Goal: Download file/media

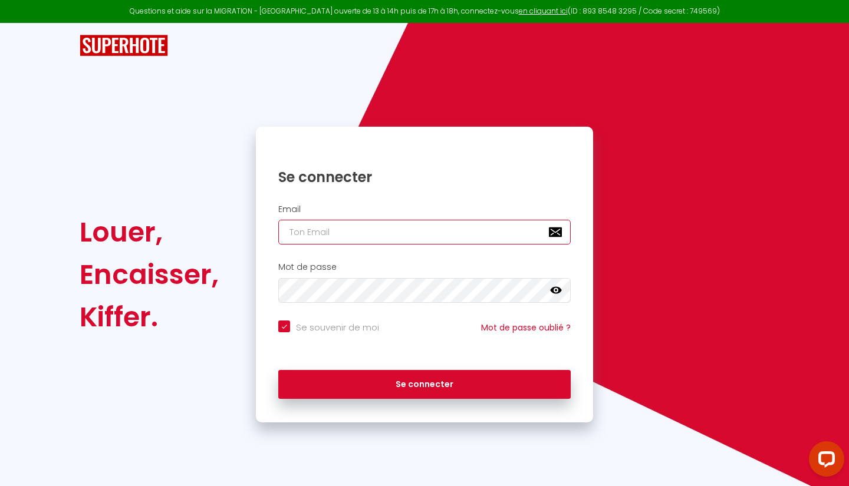
type input "[EMAIL_ADDRESS][DOMAIN_NAME]"
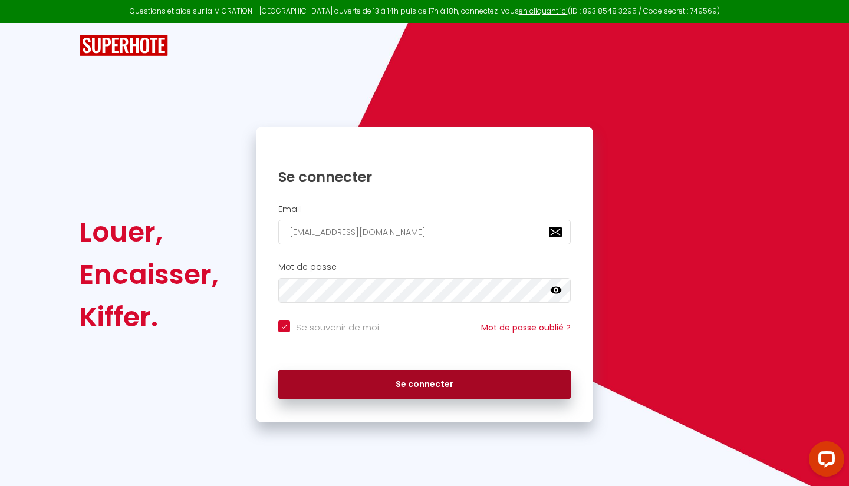
click at [509, 384] on button "Se connecter" at bounding box center [424, 384] width 292 height 29
checkbox input "true"
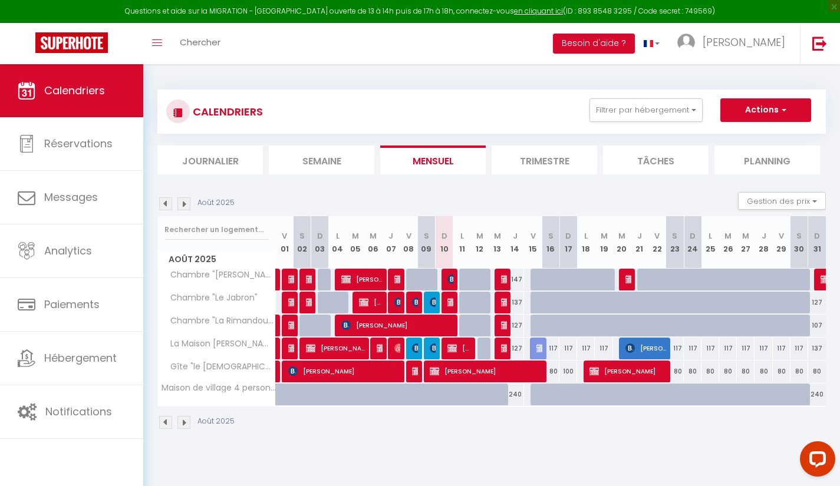
click at [429, 301] on div at bounding box center [433, 303] width 18 height 22
click at [434, 305] on img at bounding box center [434, 302] width 9 height 9
select select "KO"
select select "OK"
select select "0"
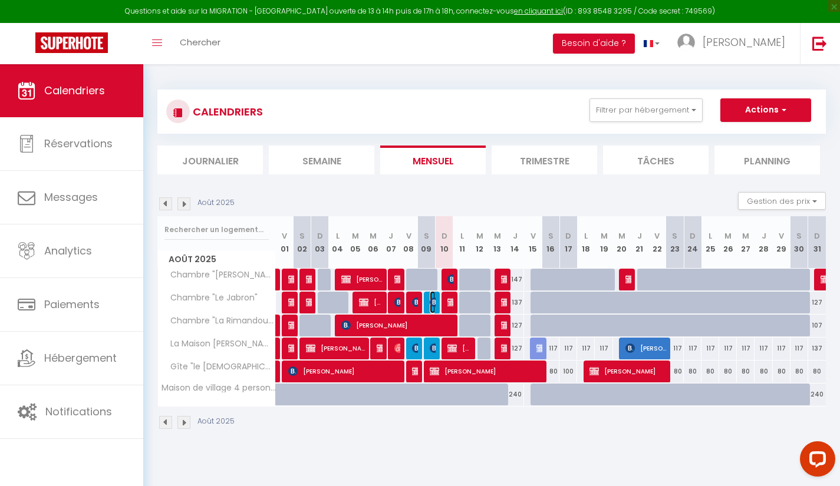
select select "0"
select select "1"
select select
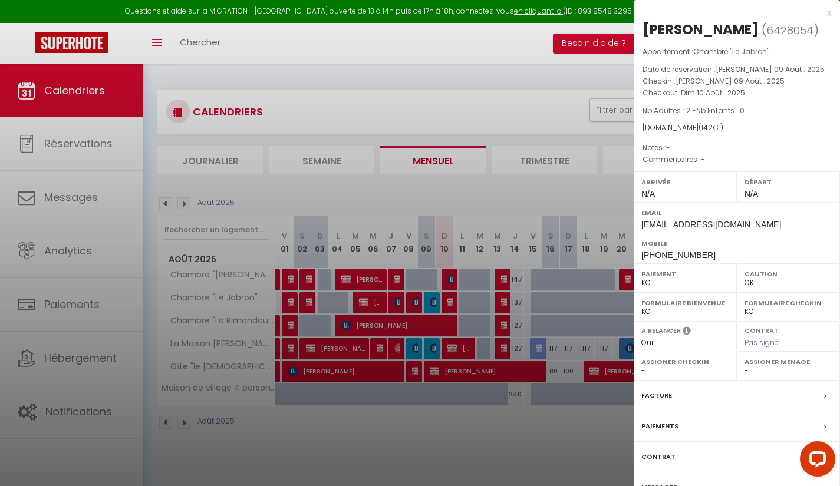
click at [439, 435] on div at bounding box center [420, 243] width 840 height 486
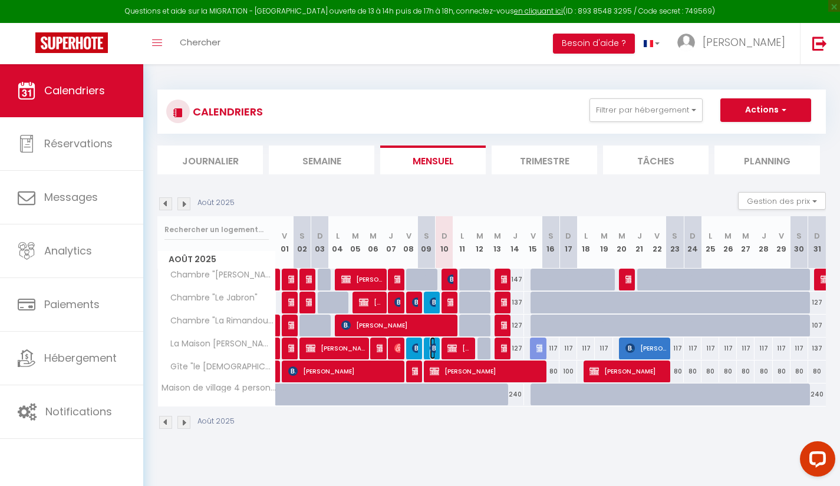
click at [433, 352] on img at bounding box center [434, 348] width 9 height 9
select select "OK"
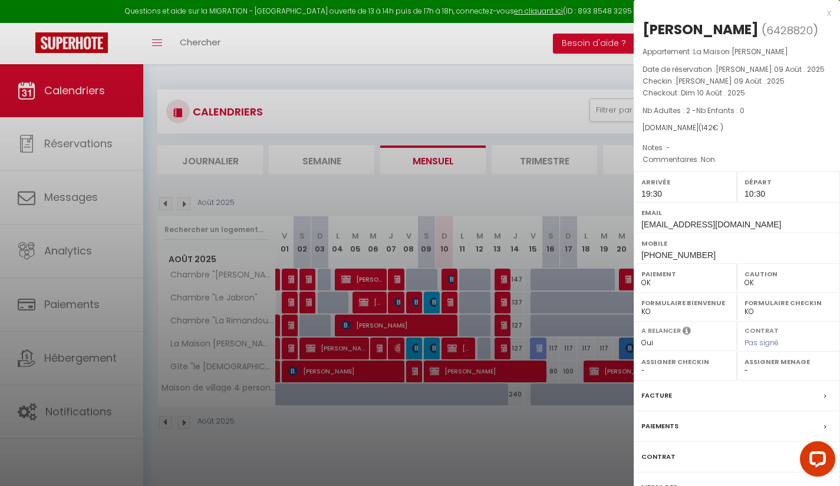
click at [736, 432] on div "Paiements" at bounding box center [737, 426] width 206 height 31
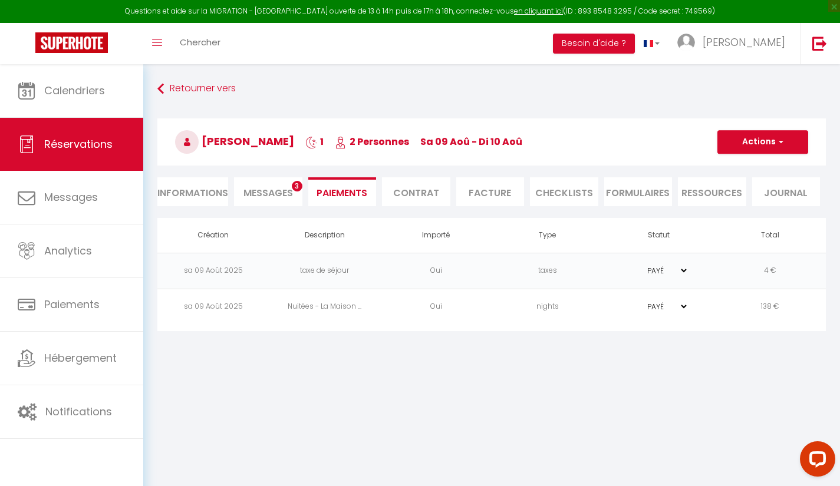
click at [265, 194] on span "Messages" at bounding box center [268, 193] width 50 height 14
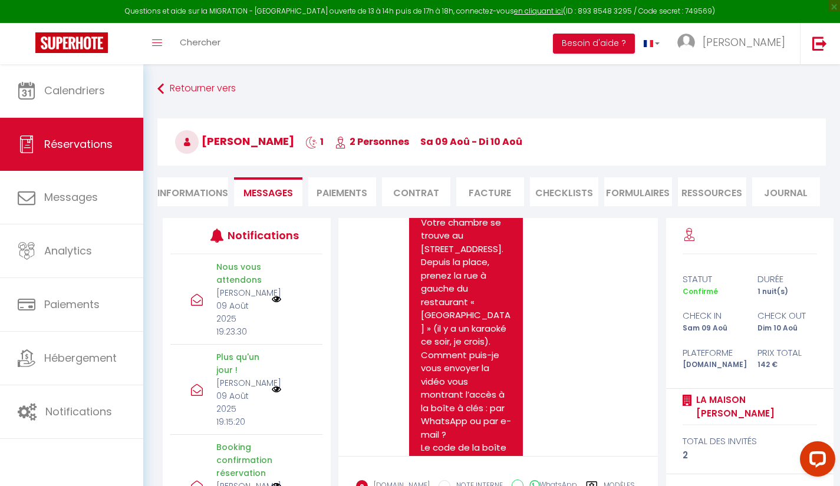
scroll to position [7490, 0]
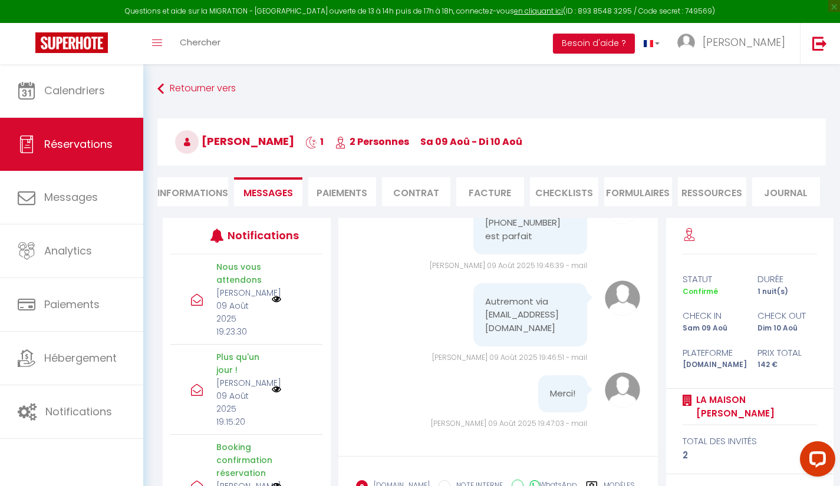
click at [209, 193] on li "Informations" at bounding box center [192, 191] width 71 height 29
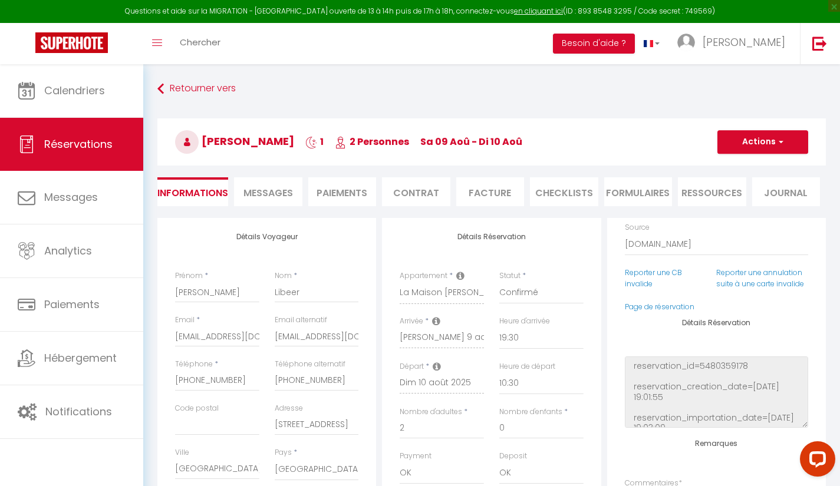
scroll to position [47, 0]
click at [489, 192] on li "Facture" at bounding box center [490, 191] width 68 height 29
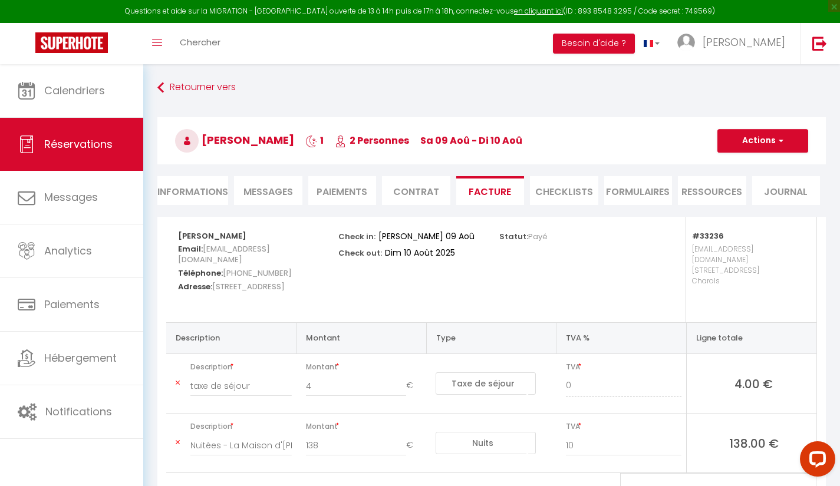
scroll to position [1, 0]
click at [350, 187] on li "Paiements" at bounding box center [342, 191] width 68 height 29
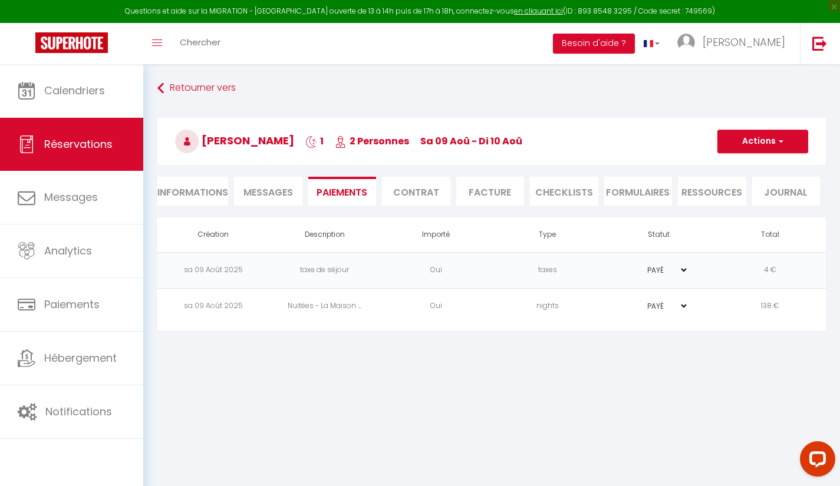
select select
click at [778, 144] on span "button" at bounding box center [779, 141] width 7 height 11
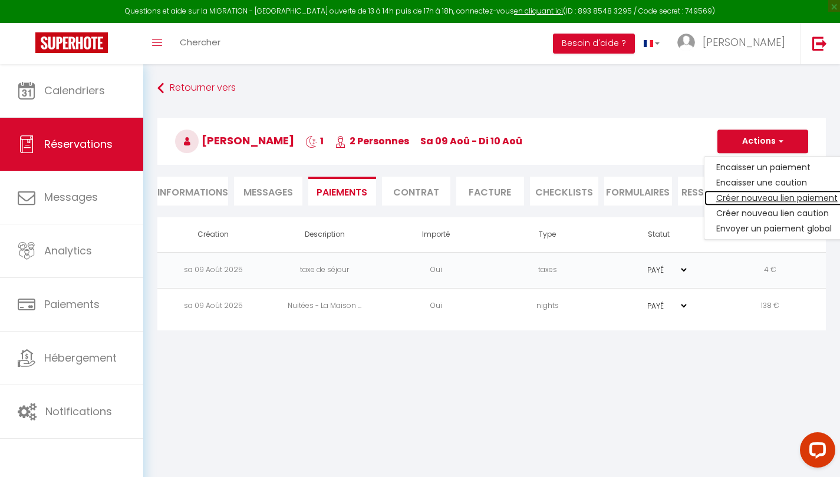
click at [816, 200] on link "Créer nouveau lien paiement" at bounding box center [776, 197] width 145 height 15
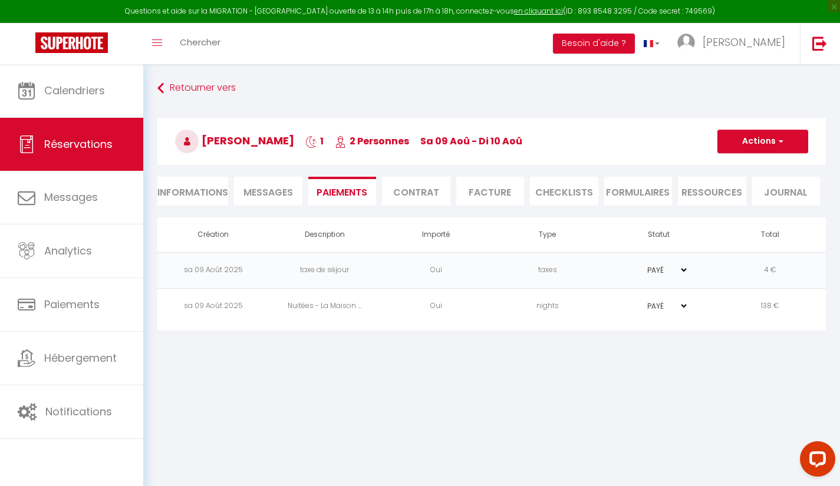
select select "nights"
type input "[EMAIL_ADDRESS][DOMAIN_NAME]"
select select "6120"
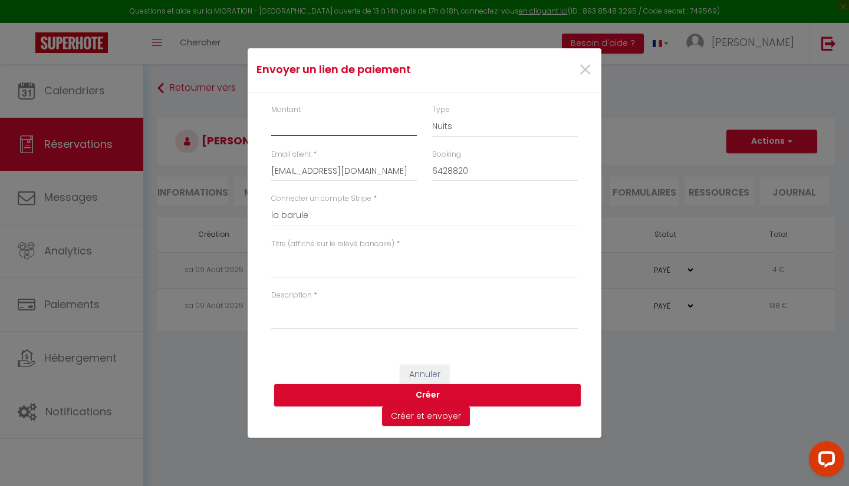
click at [365, 129] on input "Montant" at bounding box center [344, 125] width 146 height 21
type input "10"
click at [500, 125] on select "Nuits Frais de ménage Taxe de séjour [GEOGRAPHIC_DATA]" at bounding box center [505, 126] width 146 height 22
select select "other"
click at [432, 115] on select "Nuits Frais de ménage Taxe de séjour [GEOGRAPHIC_DATA]" at bounding box center [505, 126] width 146 height 22
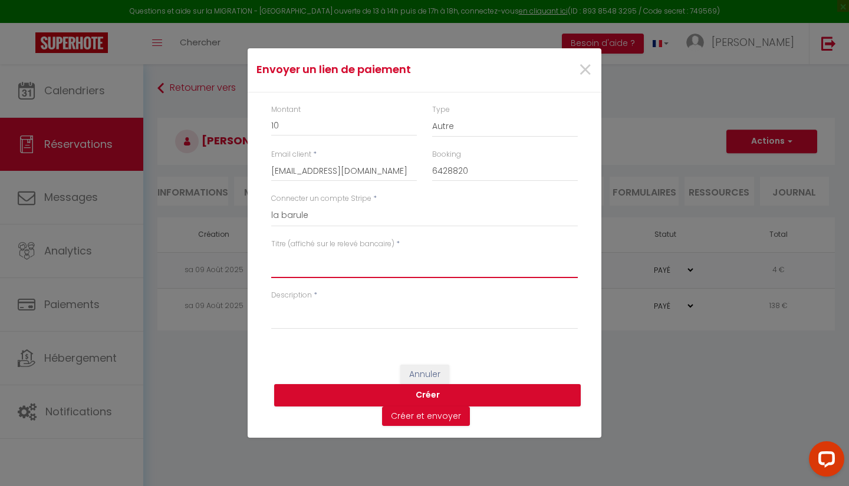
click at [342, 277] on textarea "Titre (affiché sur le relevé bancaire)" at bounding box center [424, 264] width 307 height 28
type textarea "2 bières"
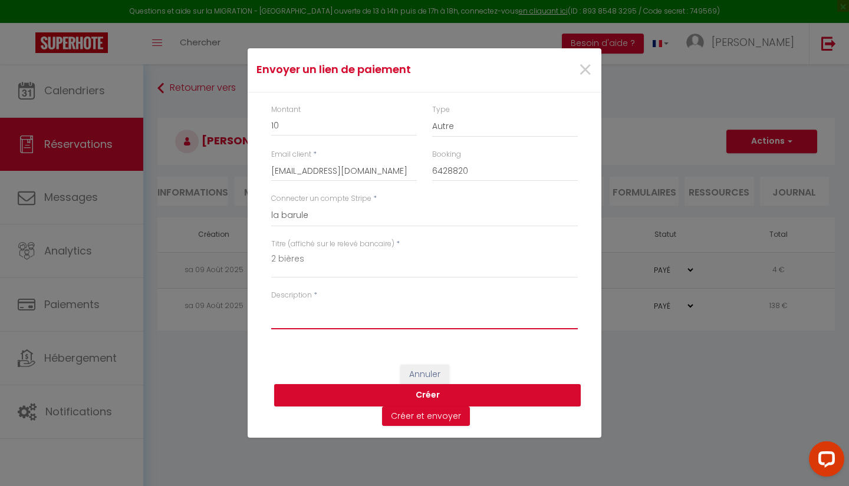
click at [334, 312] on textarea "Description" at bounding box center [424, 315] width 307 height 28
type textarea "2 bières"
click at [513, 398] on button "Créer" at bounding box center [427, 395] width 307 height 22
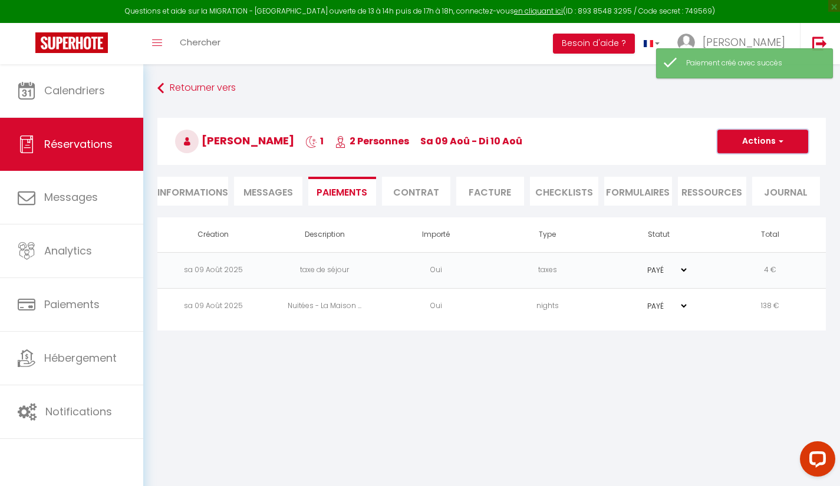
click at [776, 145] on span "button" at bounding box center [779, 141] width 7 height 11
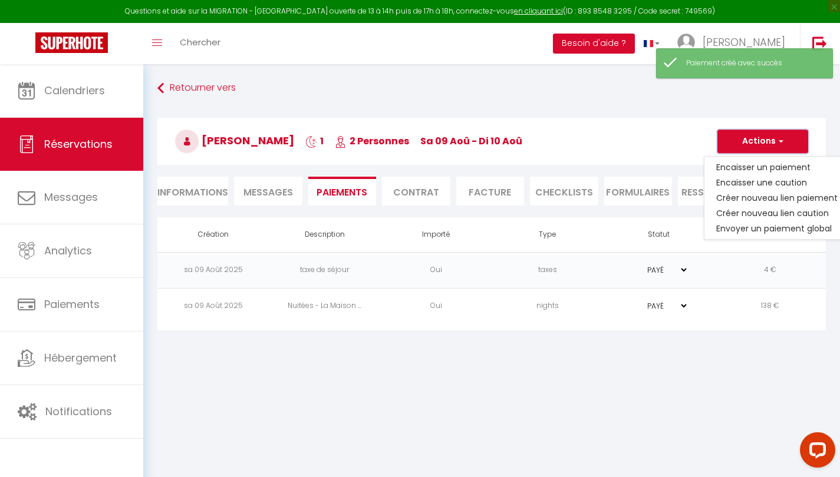
select select "0"
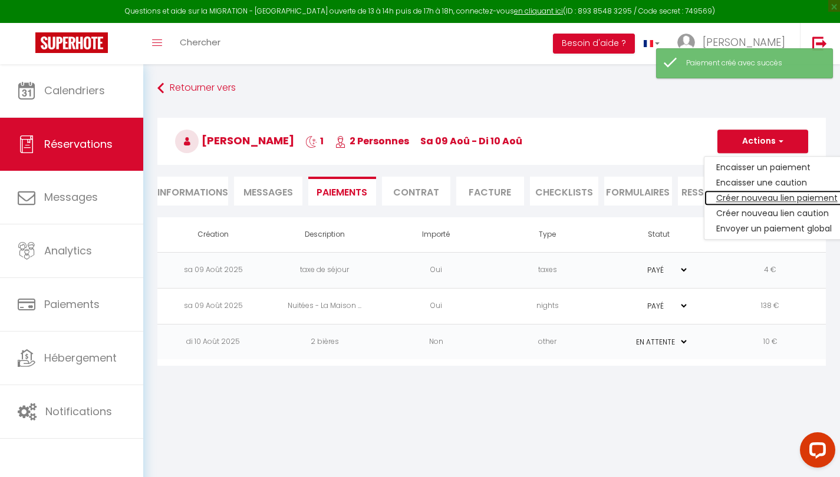
click at [811, 199] on link "Créer nouveau lien paiement" at bounding box center [776, 197] width 145 height 15
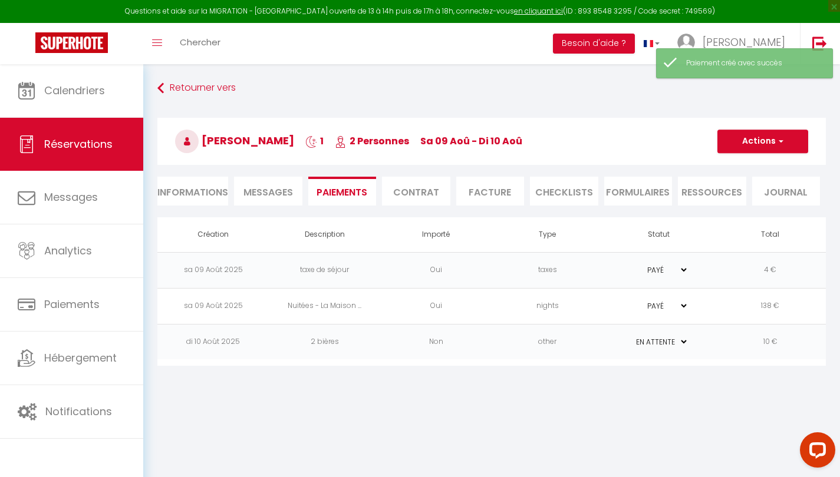
select select "nights"
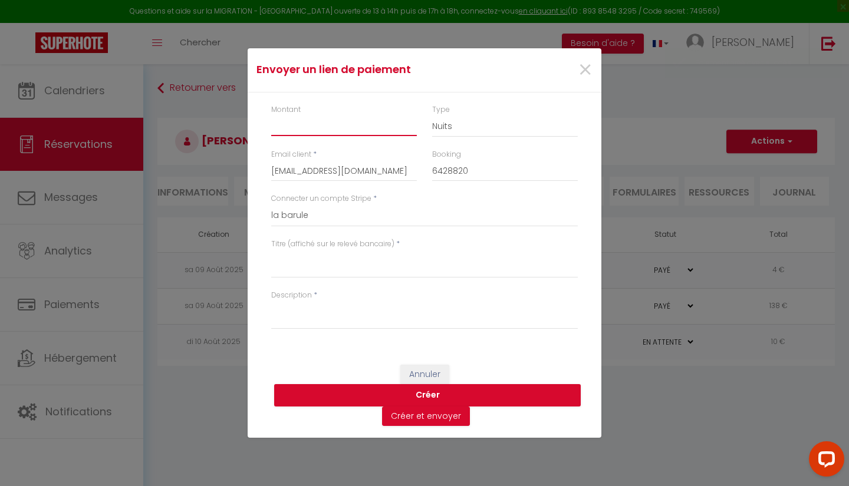
click at [347, 131] on input "Montant" at bounding box center [344, 125] width 146 height 21
type input "30"
click at [337, 251] on textarea "Titre (affiché sur le relevé bancaire)" at bounding box center [424, 264] width 307 height 28
click at [509, 128] on select "Nuits Frais de ménage Taxe de séjour [GEOGRAPHIC_DATA]" at bounding box center [505, 126] width 146 height 22
select select "other"
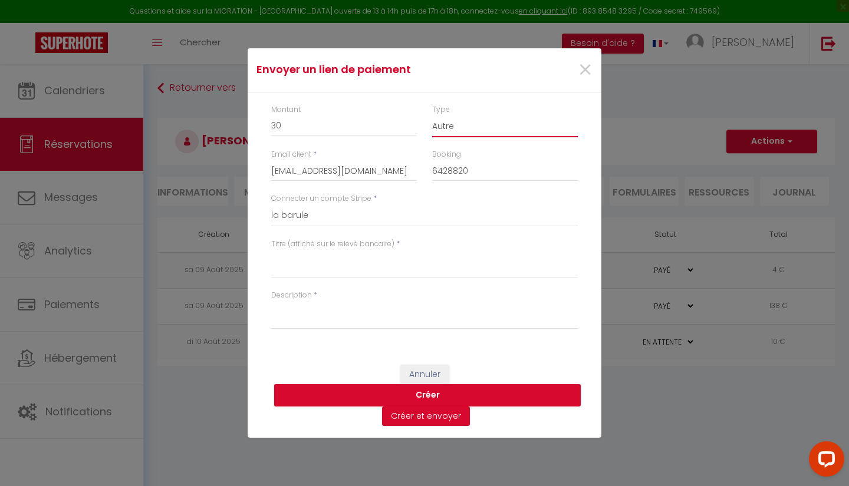
click at [432, 115] on select "Nuits Frais de ménage Taxe de séjour [GEOGRAPHIC_DATA]" at bounding box center [505, 126] width 146 height 22
click at [349, 261] on textarea "Titre (affiché sur le relevé bancaire)" at bounding box center [424, 264] width 307 height 28
type textarea "2 petits déjeuners"
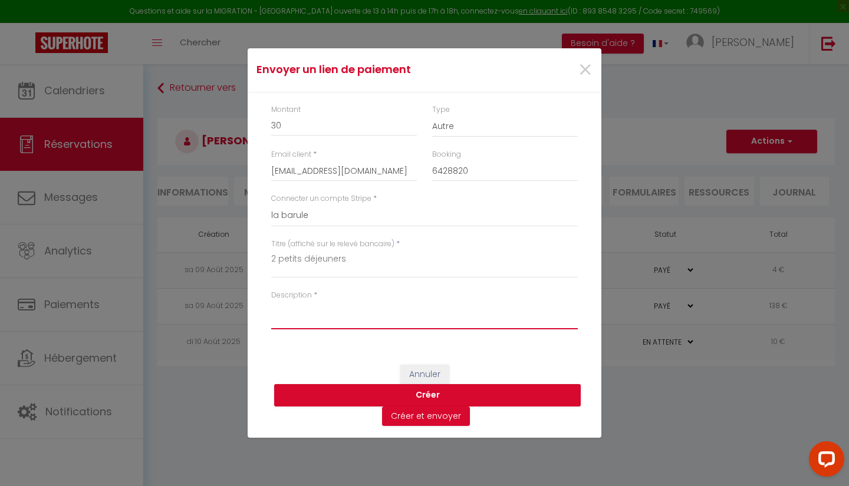
click at [352, 315] on textarea "Description" at bounding box center [424, 315] width 307 height 28
type textarea "2 petits déjeuners"
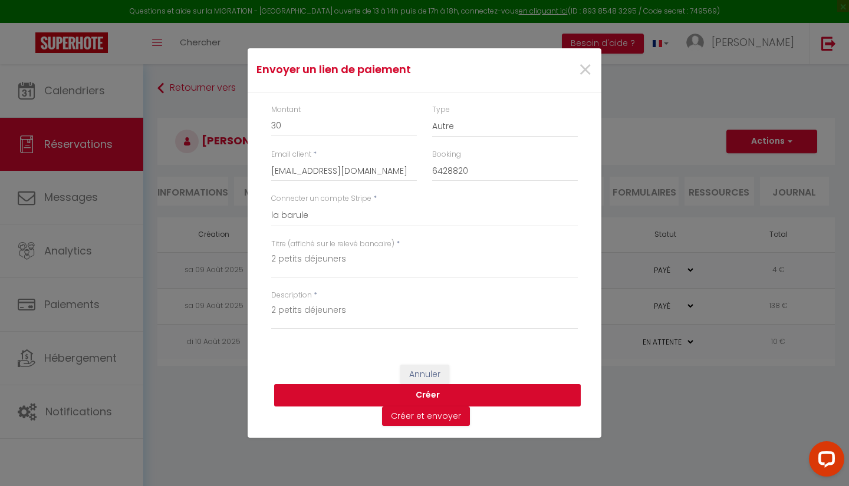
click at [512, 394] on button "Créer" at bounding box center [427, 395] width 307 height 22
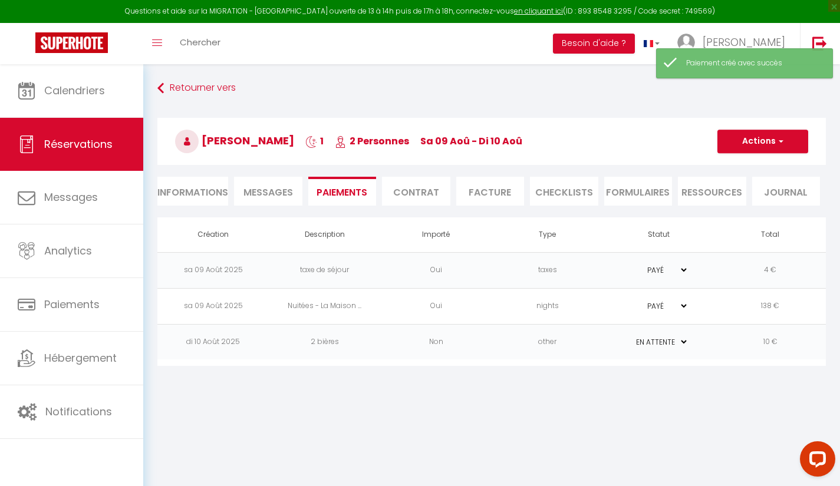
click at [500, 192] on li "Facture" at bounding box center [490, 191] width 68 height 29
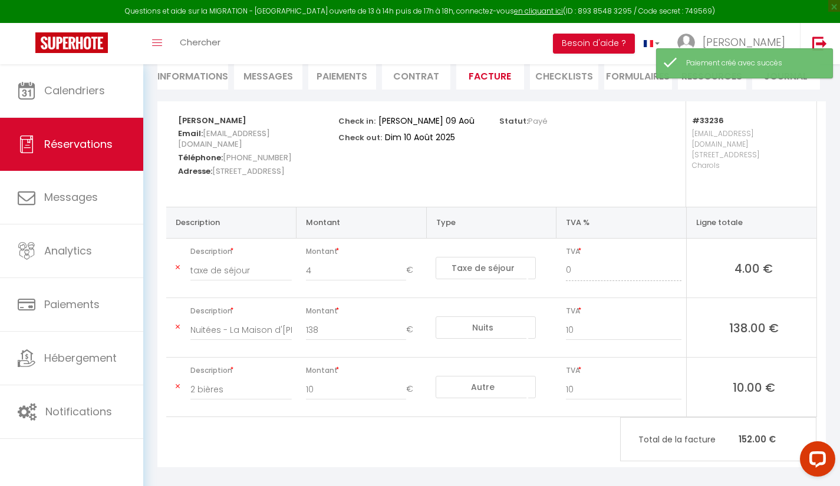
scroll to position [115, 0]
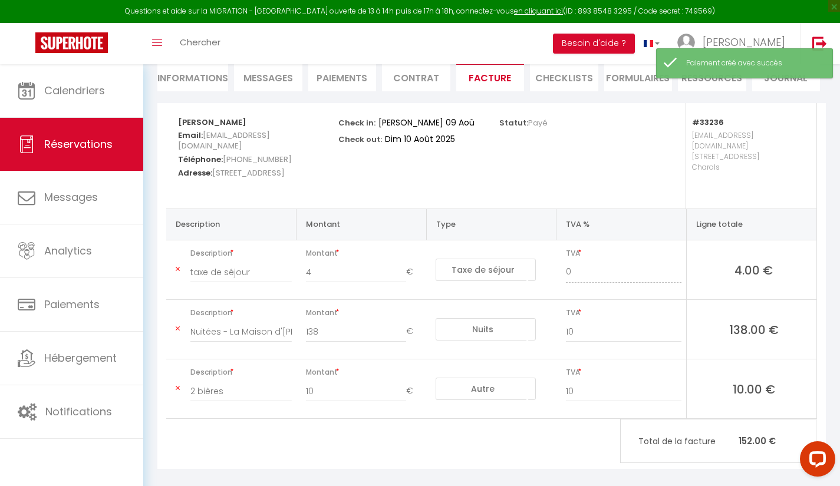
select select "other"
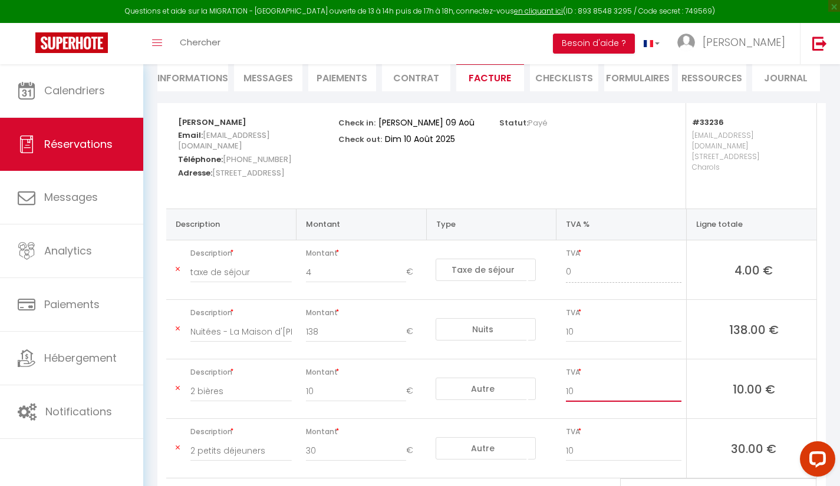
click at [605, 384] on input "10" at bounding box center [624, 391] width 116 height 21
type input "1"
type input "20"
click at [672, 449] on input "10" at bounding box center [624, 450] width 116 height 21
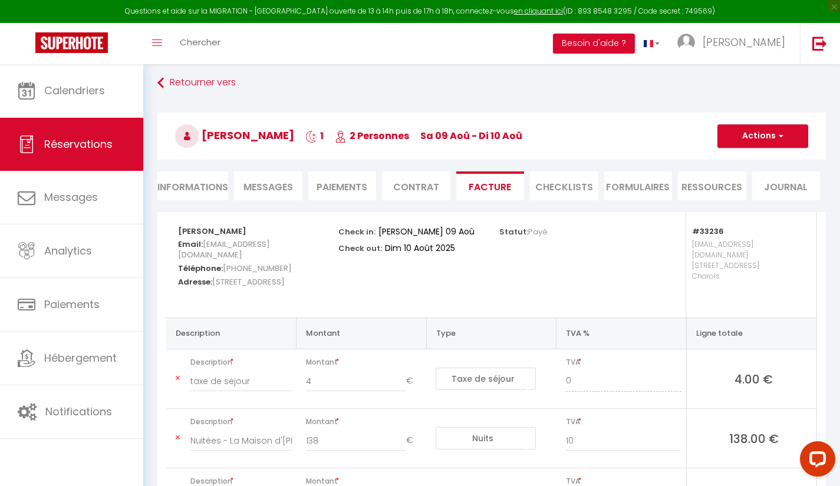
scroll to position [0, 0]
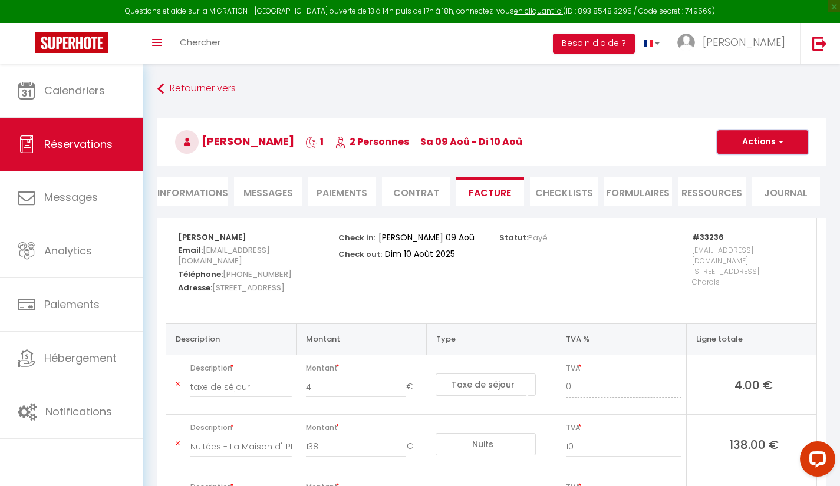
click at [782, 143] on span "button" at bounding box center [779, 142] width 7 height 11
click at [771, 168] on link "Enregistrer" at bounding box center [753, 167] width 99 height 15
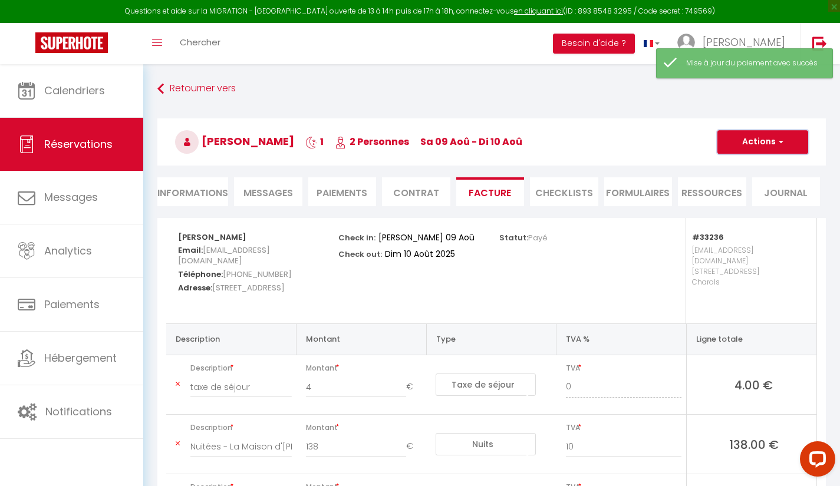
click at [787, 143] on button "Actions" at bounding box center [762, 142] width 91 height 24
click at [780, 183] on link "Aperçu et éditer" at bounding box center [753, 183] width 99 height 15
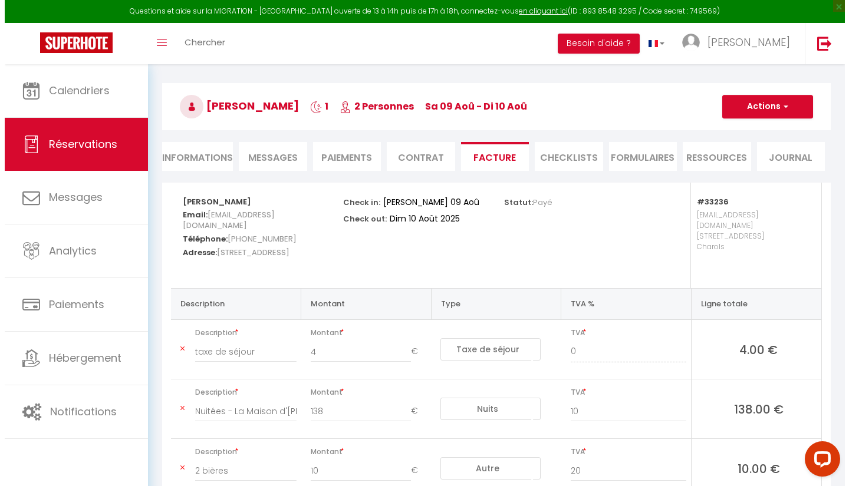
scroll to position [31, 0]
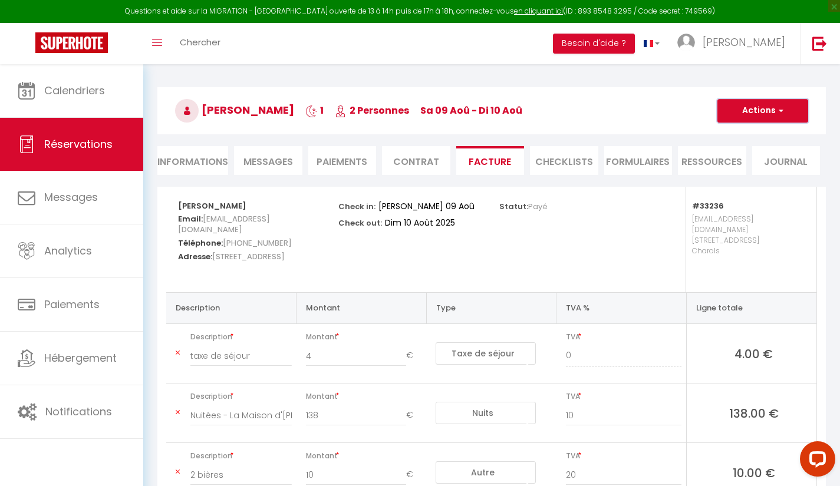
click at [777, 106] on span "button" at bounding box center [779, 111] width 7 height 11
click at [792, 167] on link "Envoyer la facture" at bounding box center [753, 167] width 99 height 15
type input "[EMAIL_ADDRESS][DOMAIN_NAME]"
type input "Your invoice 6428820 - La Maison [PERSON_NAME]"
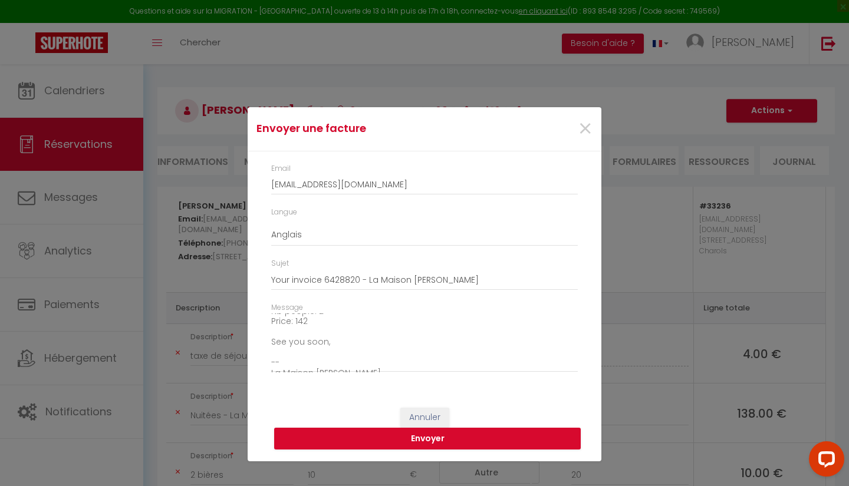
scroll to position [114, 0]
click at [363, 330] on textarea "Hi, Here is the link to download your invoice: [URL][DOMAIN_NAME] Reservation d…" at bounding box center [424, 344] width 307 height 60
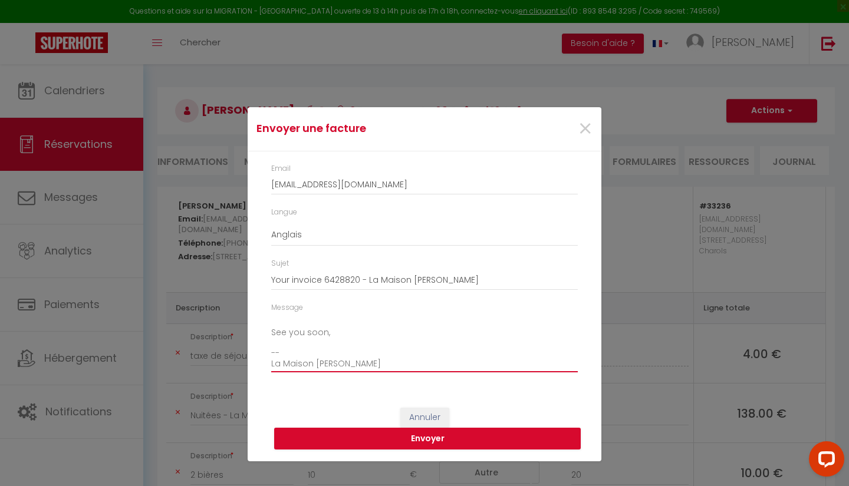
scroll to position [134, 0]
drag, startPoint x: 360, startPoint y: 365, endPoint x: 222, endPoint y: 367, distance: 138.5
click at [222, 367] on div "Envoyer une facture × Email [EMAIL_ADDRESS][DOMAIN_NAME] Langue Anglais Françai…" at bounding box center [424, 243] width 849 height 486
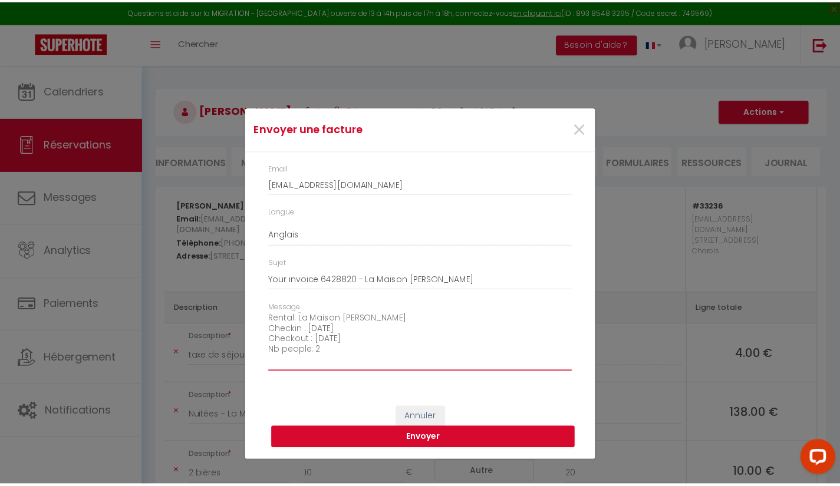
scroll to position [71, 0]
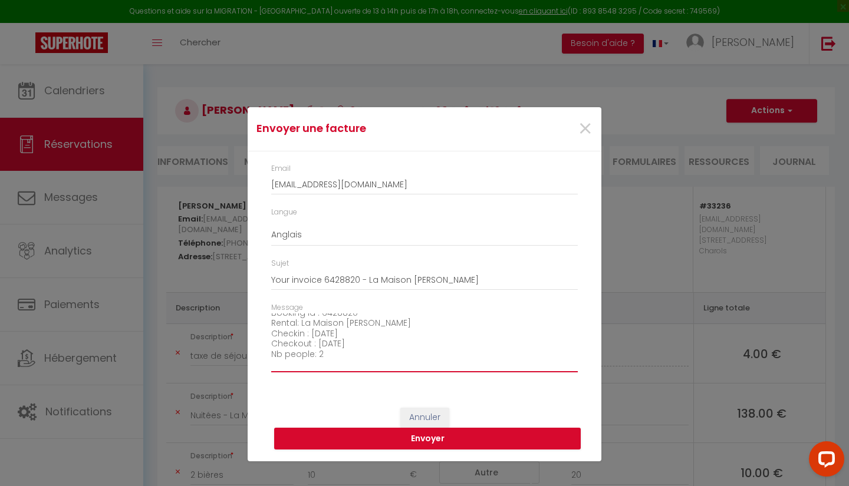
type textarea "Hi, Here is the link to download your invoice: [URL][DOMAIN_NAME] Reservation d…"
click at [539, 441] on button "Envoyer" at bounding box center [427, 439] width 307 height 22
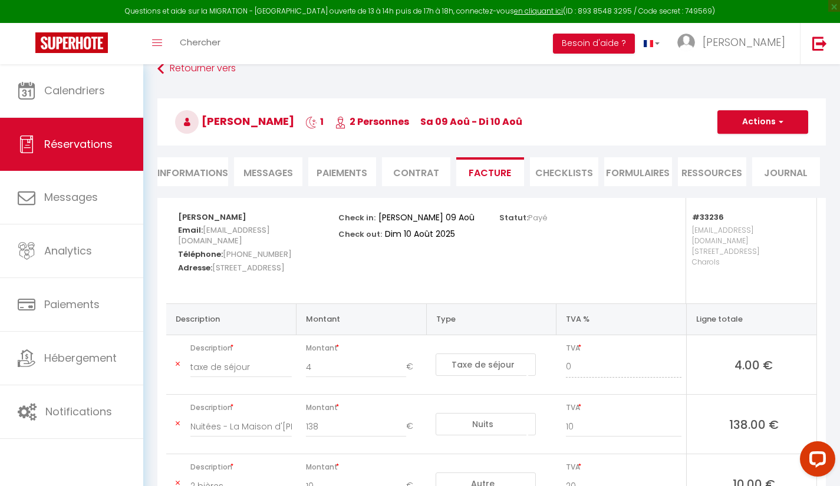
scroll to position [16, 0]
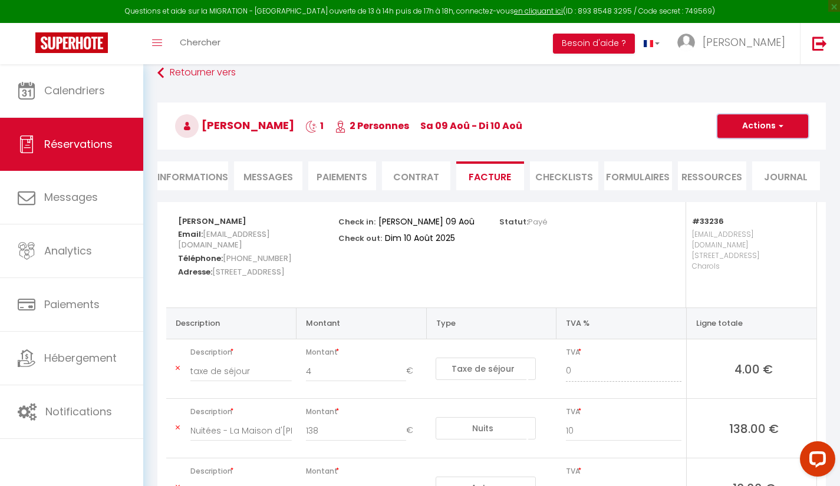
click at [792, 117] on button "Actions" at bounding box center [762, 126] width 91 height 24
click at [786, 163] on link "Aperçu et éditer" at bounding box center [753, 167] width 99 height 15
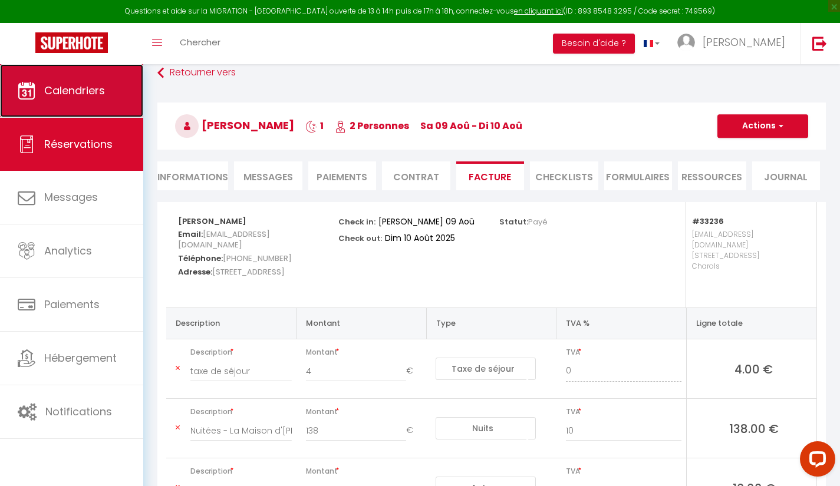
click at [80, 100] on link "Calendriers" at bounding box center [71, 90] width 143 height 53
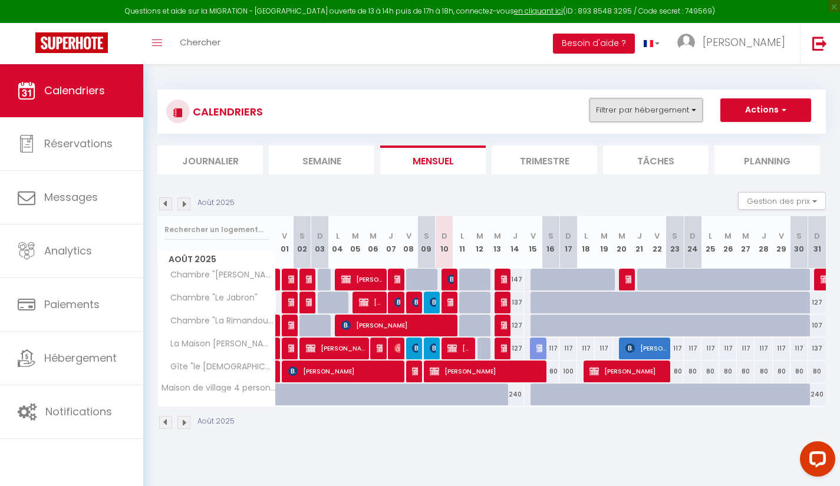
click at [651, 107] on button "Filtrer par hébergement" at bounding box center [645, 110] width 113 height 24
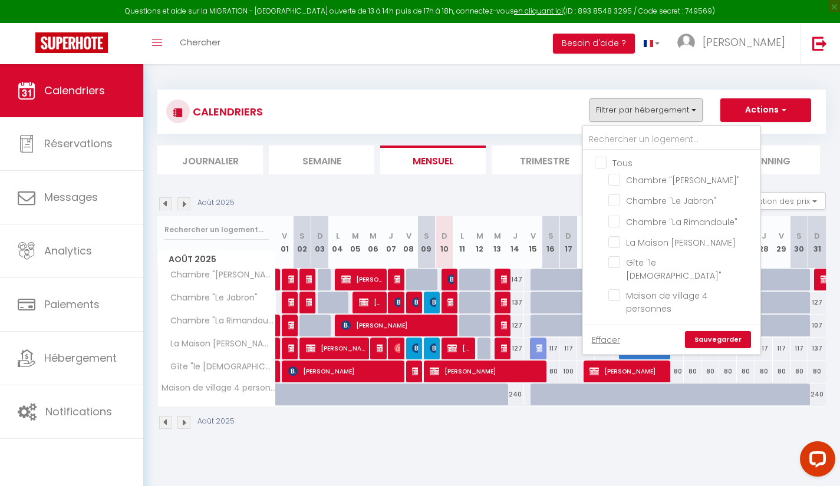
click at [595, 162] on input "Tous" at bounding box center [683, 162] width 177 height 12
checkbox input "true"
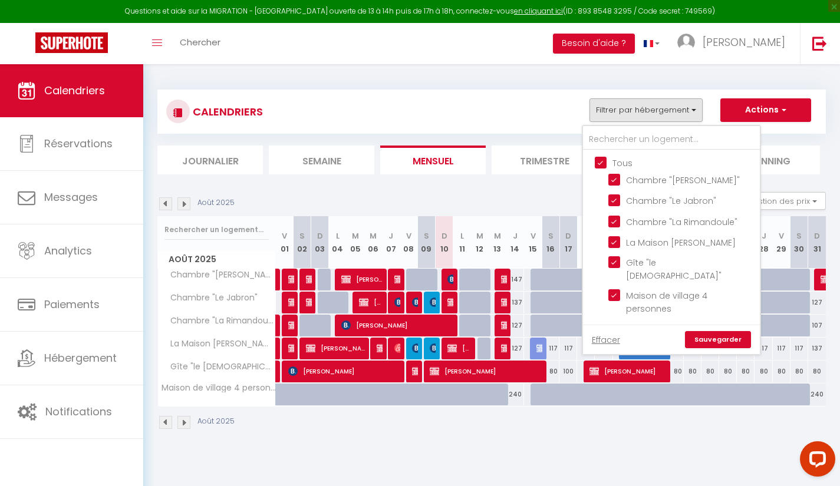
checkbox input "true"
click at [595, 162] on input "Tous" at bounding box center [683, 162] width 177 height 12
checkbox input "false"
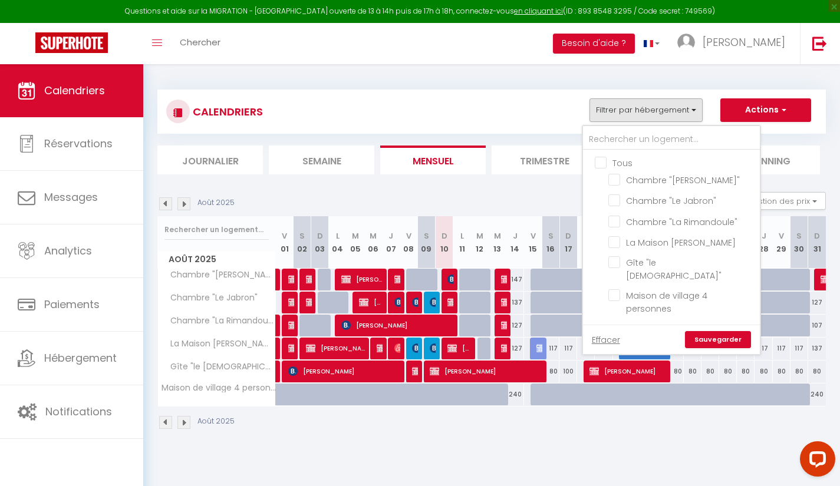
checkbox input "false"
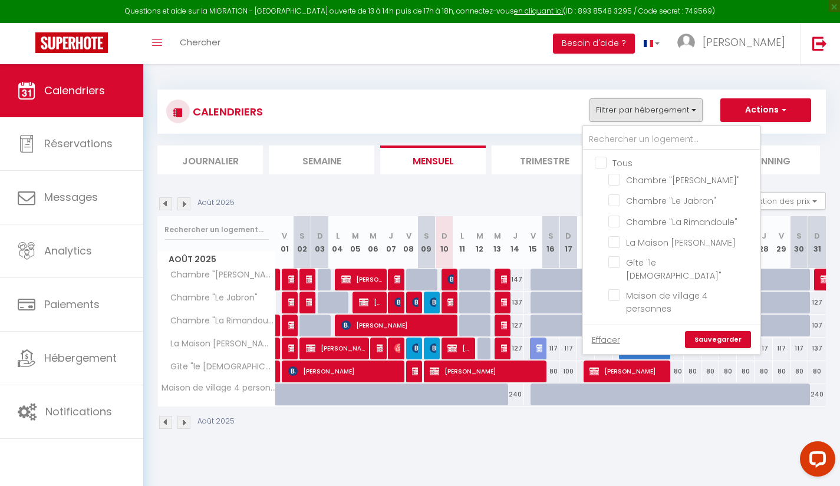
checkbox input "false"
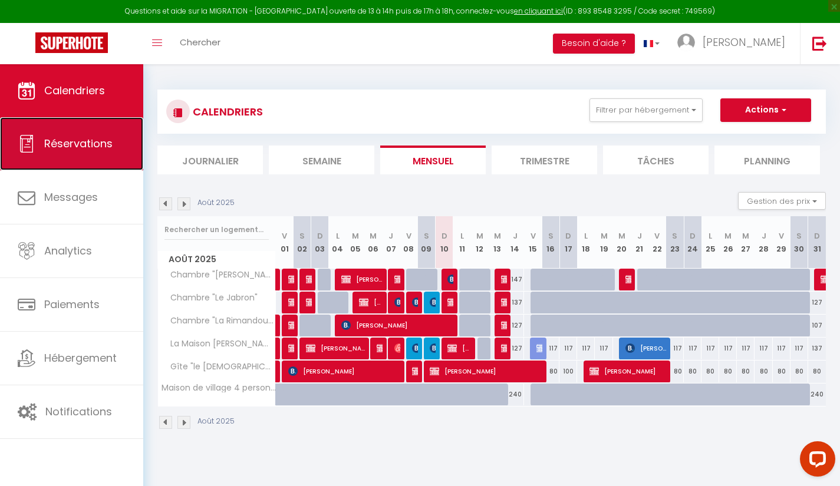
click at [63, 157] on link "Réservations" at bounding box center [71, 143] width 143 height 53
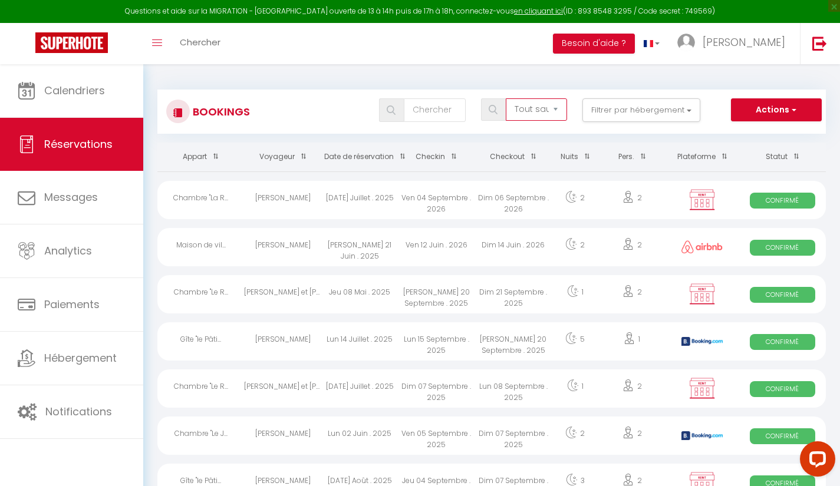
click at [528, 118] on select "Tous les statuts Annulé Confirmé Non Confirmé Tout sauf annulé No Show Request" at bounding box center [536, 109] width 61 height 22
select select "no_show"
click at [506, 98] on select "Tous les statuts Annulé Confirmé Non Confirmé Tout sauf annulé No Show Request" at bounding box center [536, 109] width 61 height 22
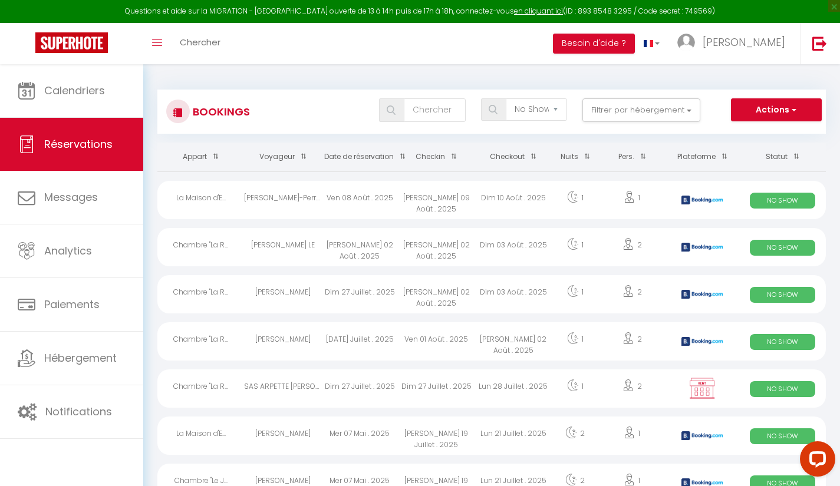
click at [277, 197] on div "[PERSON_NAME]-Perret" at bounding box center [282, 200] width 77 height 38
select select "OK"
select select "KO"
select select "1"
select select "0"
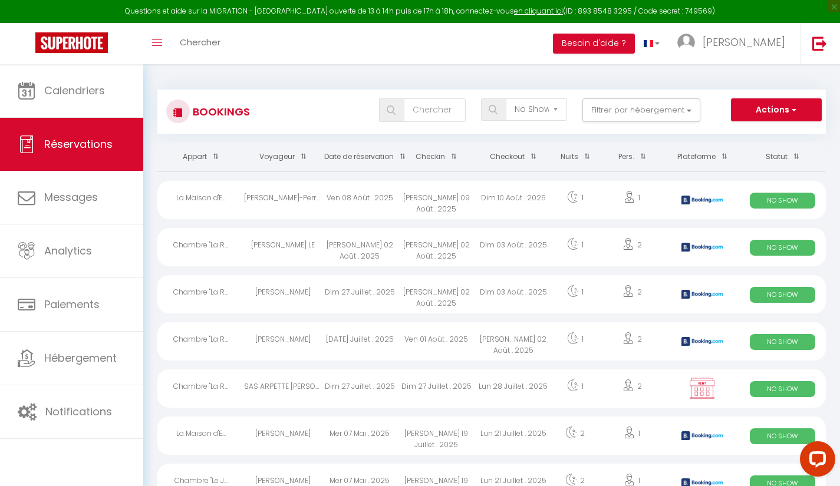
select select "1"
select select
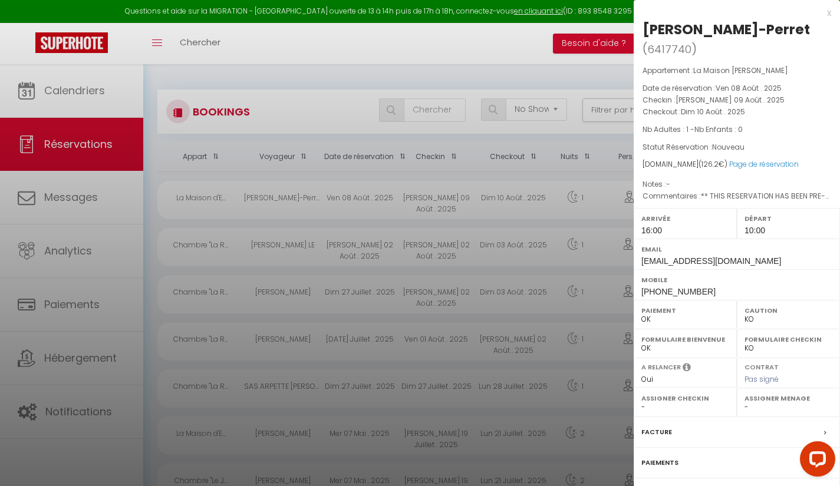
click at [654, 429] on label "Facture" at bounding box center [656, 432] width 31 height 12
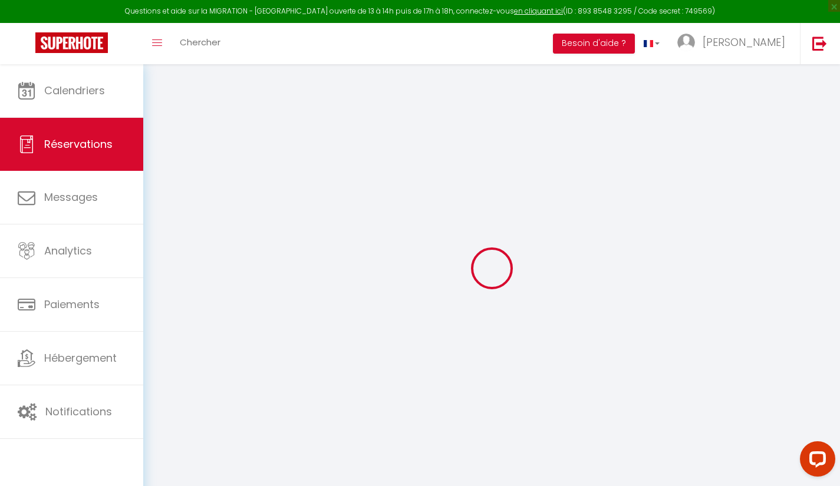
select select "taxes"
select select
checkbox input "false"
select select
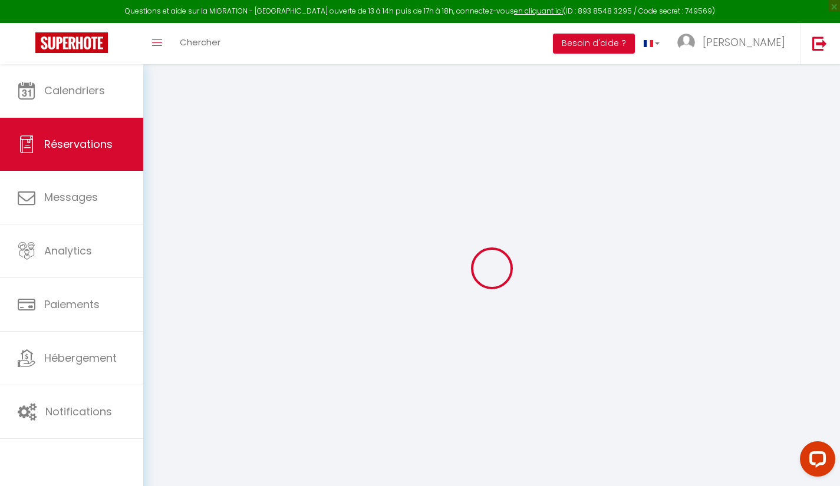
select select
checkbox input "false"
type textarea "** THIS RESERVATION HAS BEEN PRE-PAID ** BOOKING NOTE : Payment charge is EUR 1…"
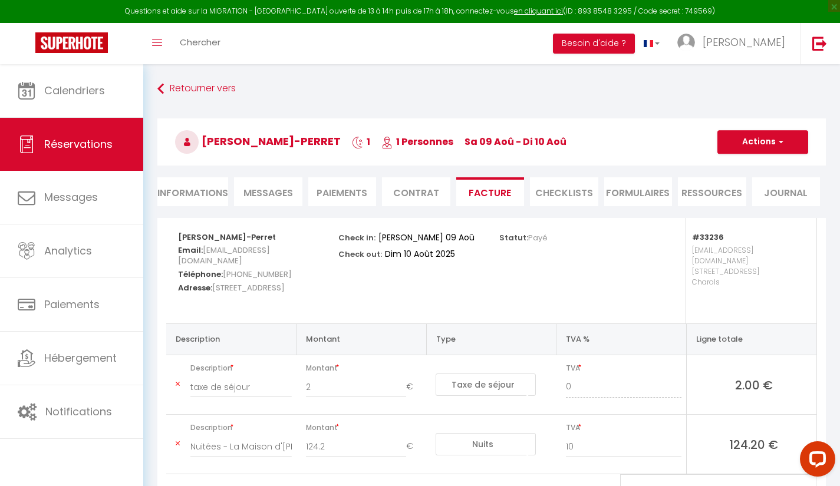
scroll to position [64, 0]
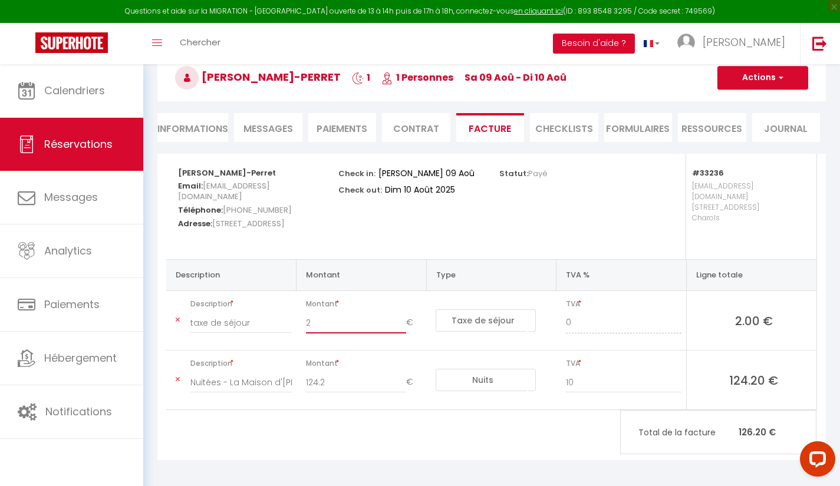
drag, startPoint x: 321, startPoint y: 314, endPoint x: 277, endPoint y: 309, distance: 44.5
click at [277, 309] on tr "Description taxe de séjour [GEOGRAPHIC_DATA] 2 € Nuits Frais de ménage Taxe de …" at bounding box center [491, 321] width 650 height 60
drag, startPoint x: 309, startPoint y: 372, endPoint x: 347, endPoint y: 373, distance: 37.1
click at [347, 373] on input "124.2" at bounding box center [356, 382] width 101 height 21
type input "123"
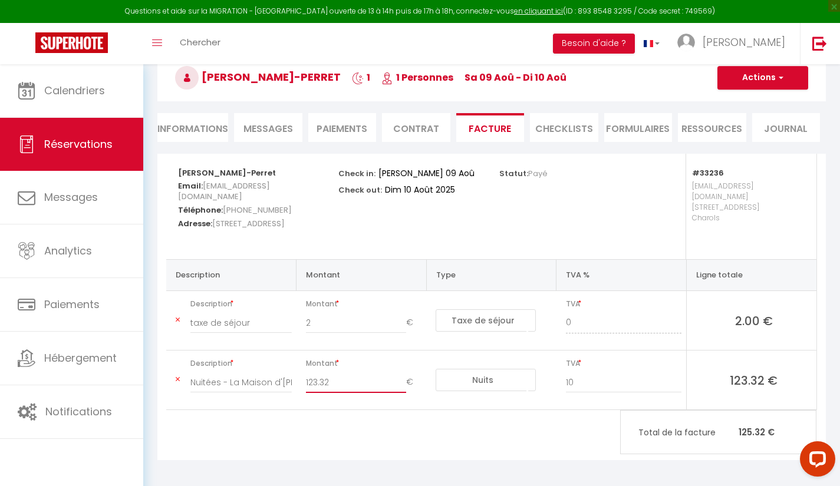
type input "123.32"
click at [351, 312] on input "2" at bounding box center [356, 322] width 101 height 21
type input "0"
type input "0.88"
click at [416, 426] on div "[PERSON_NAME]-Perret Email: [EMAIL_ADDRESS][DOMAIN_NAME] Téléphone: [PHONE_NUMB…" at bounding box center [491, 307] width 668 height 307
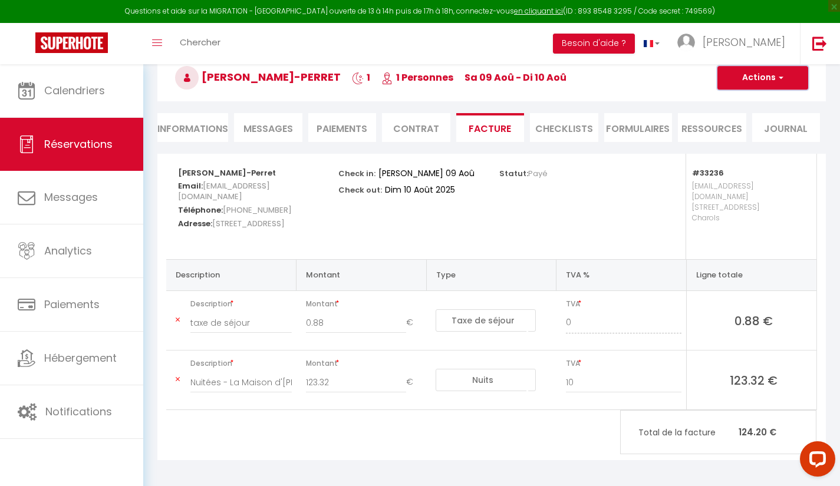
click at [772, 73] on button "Actions" at bounding box center [762, 78] width 91 height 24
click at [747, 102] on link "Enregistrer" at bounding box center [753, 103] width 99 height 15
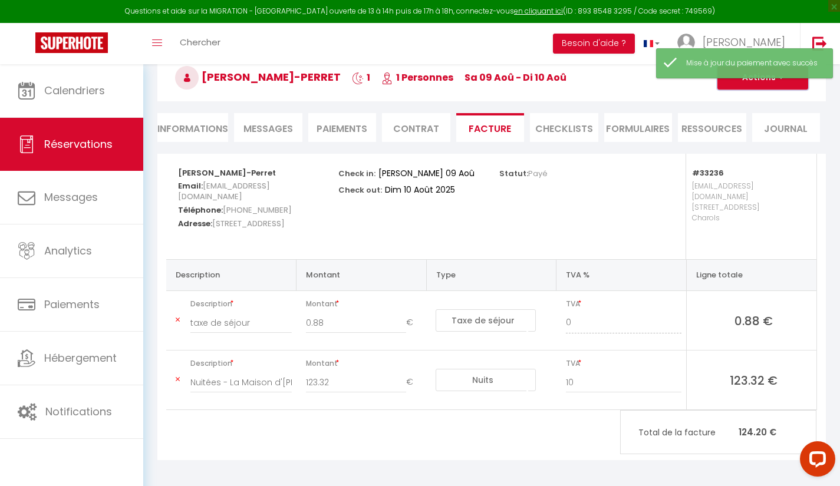
click at [757, 87] on button "Actions" at bounding box center [762, 78] width 91 height 24
click at [744, 122] on link "Aperçu et éditer" at bounding box center [753, 118] width 99 height 15
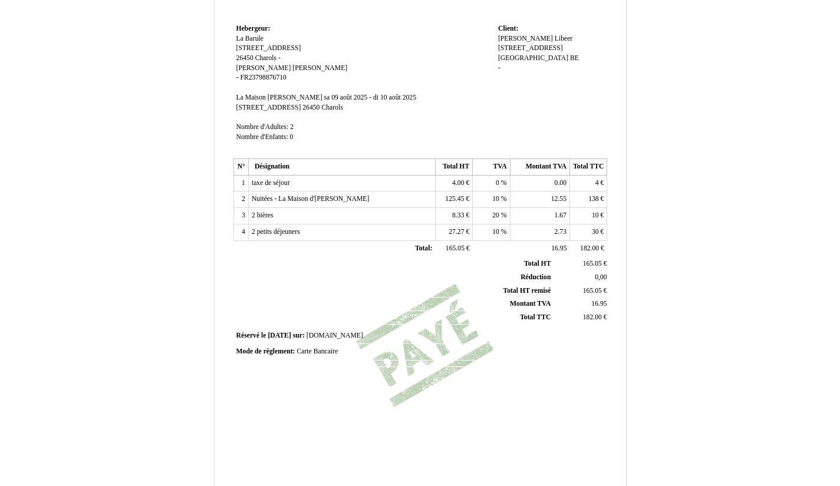
scroll to position [225, 0]
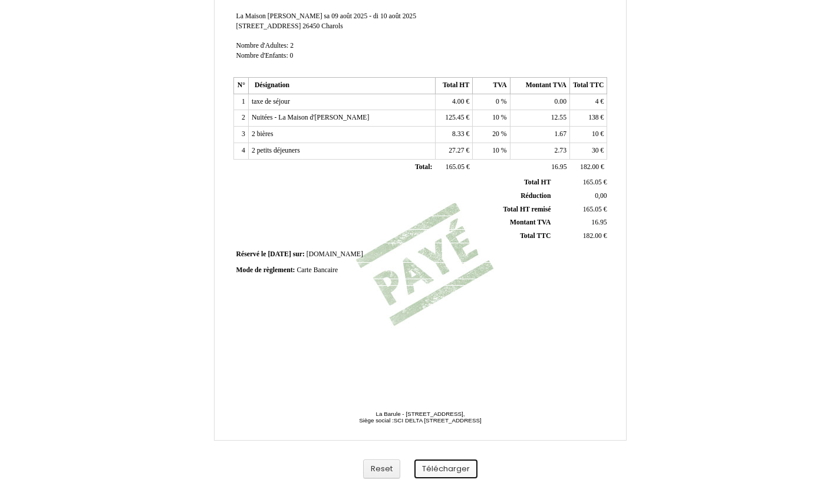
click at [457, 470] on button "Télécharger" at bounding box center [445, 469] width 63 height 19
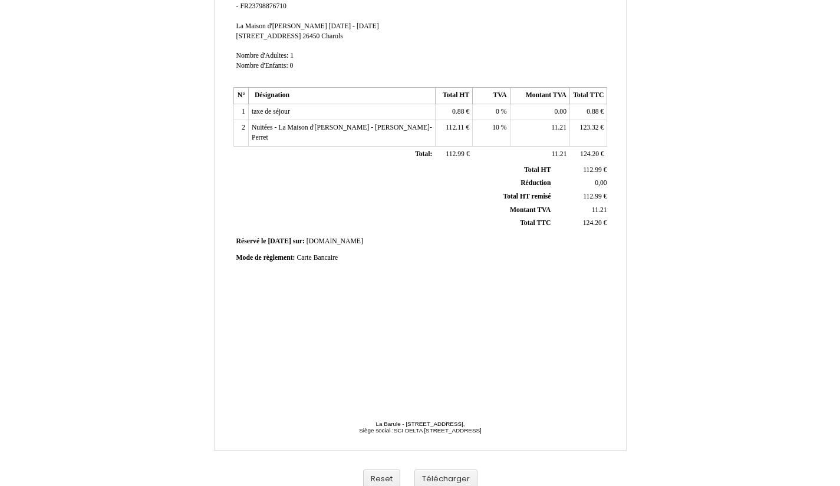
scroll to position [225, 0]
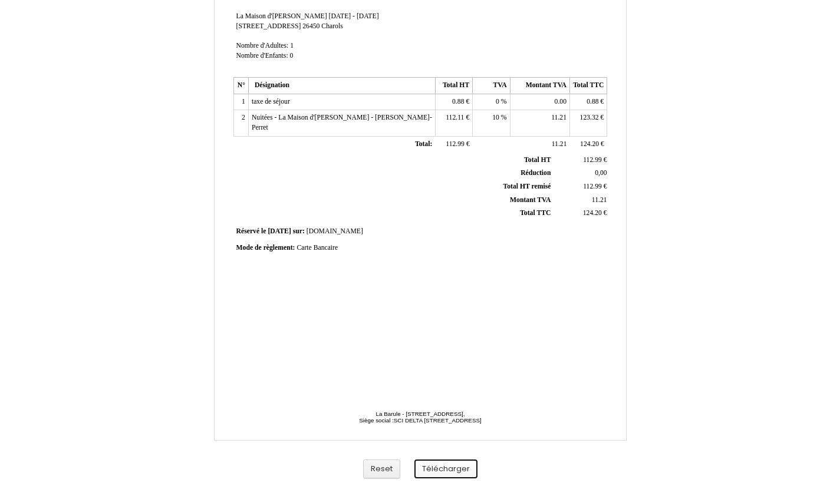
click at [447, 472] on button "Télécharger" at bounding box center [445, 469] width 63 height 19
